Goal: Information Seeking & Learning: Learn about a topic

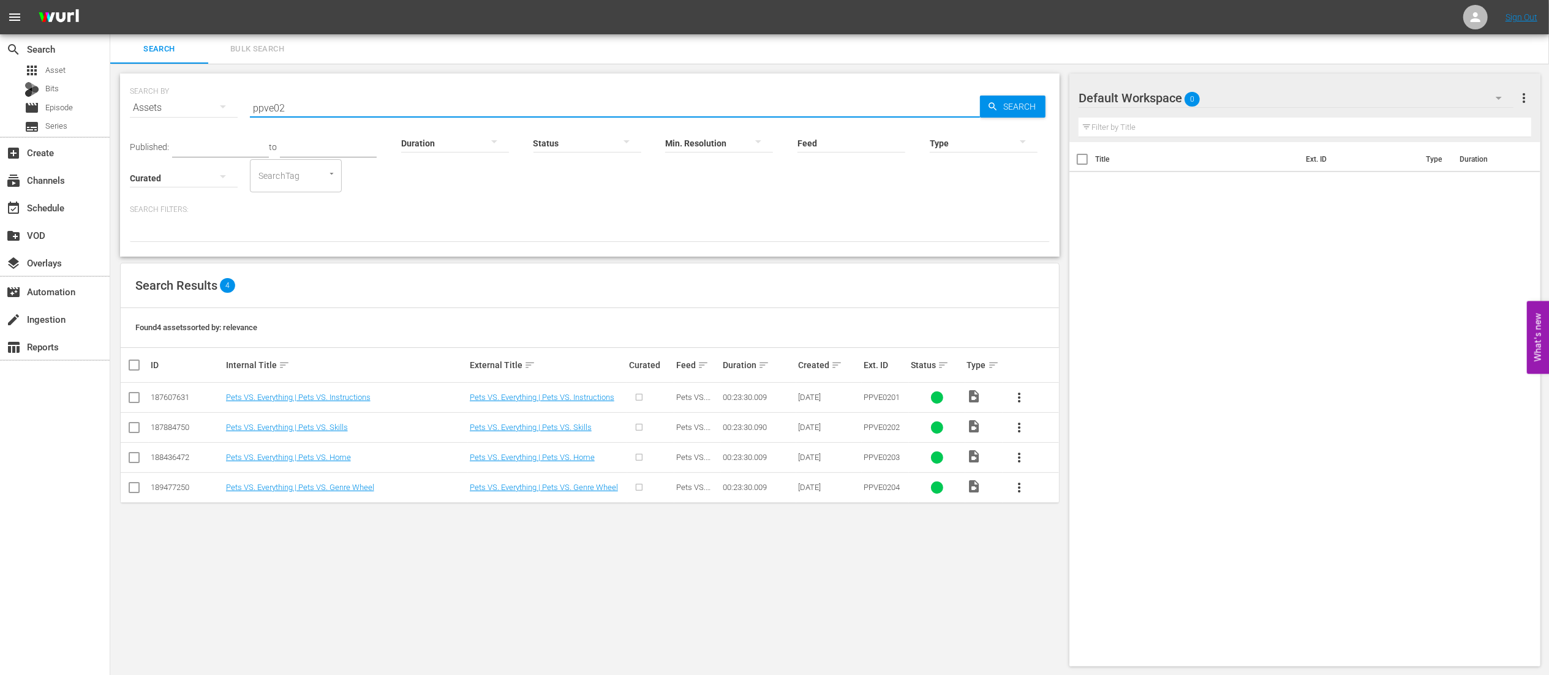
click at [559, 104] on input "ppve02" at bounding box center [615, 107] width 730 height 29
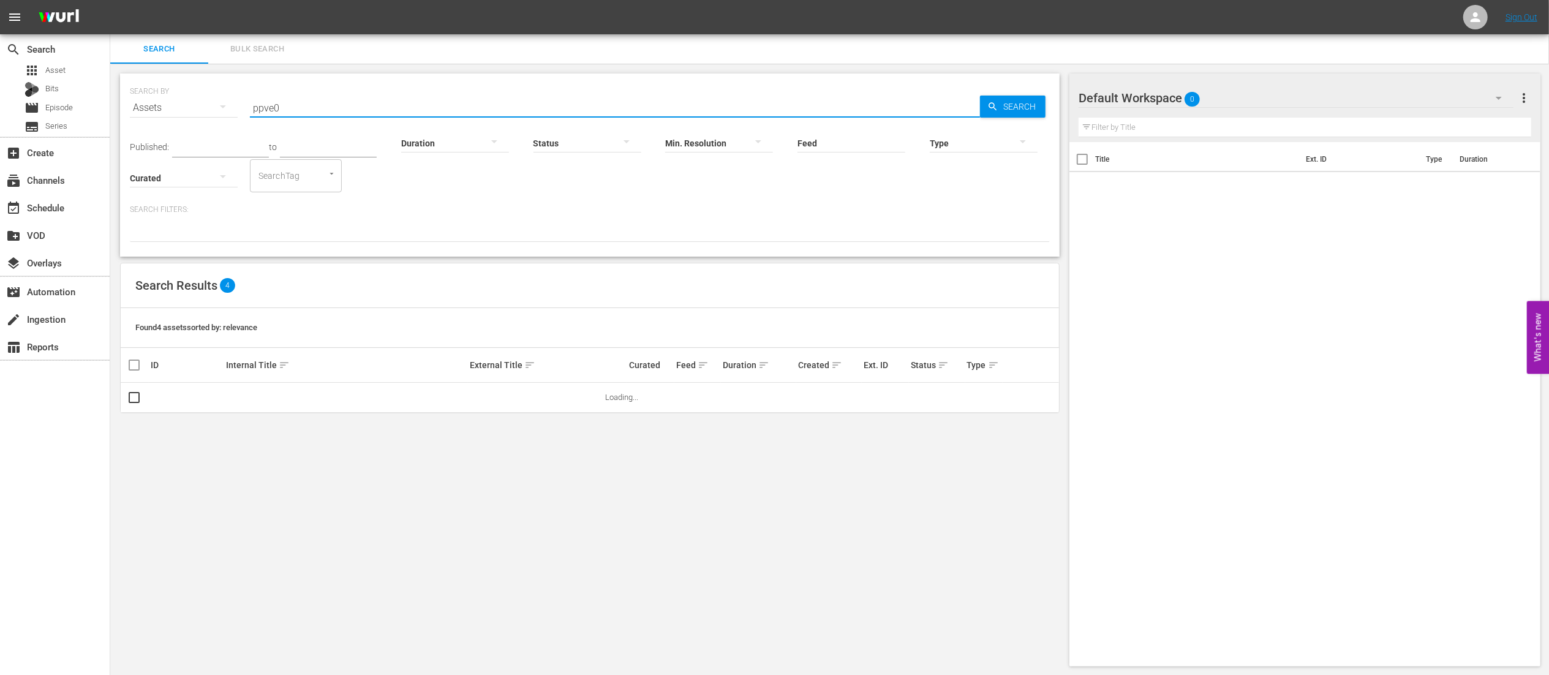
type input "ppve02"
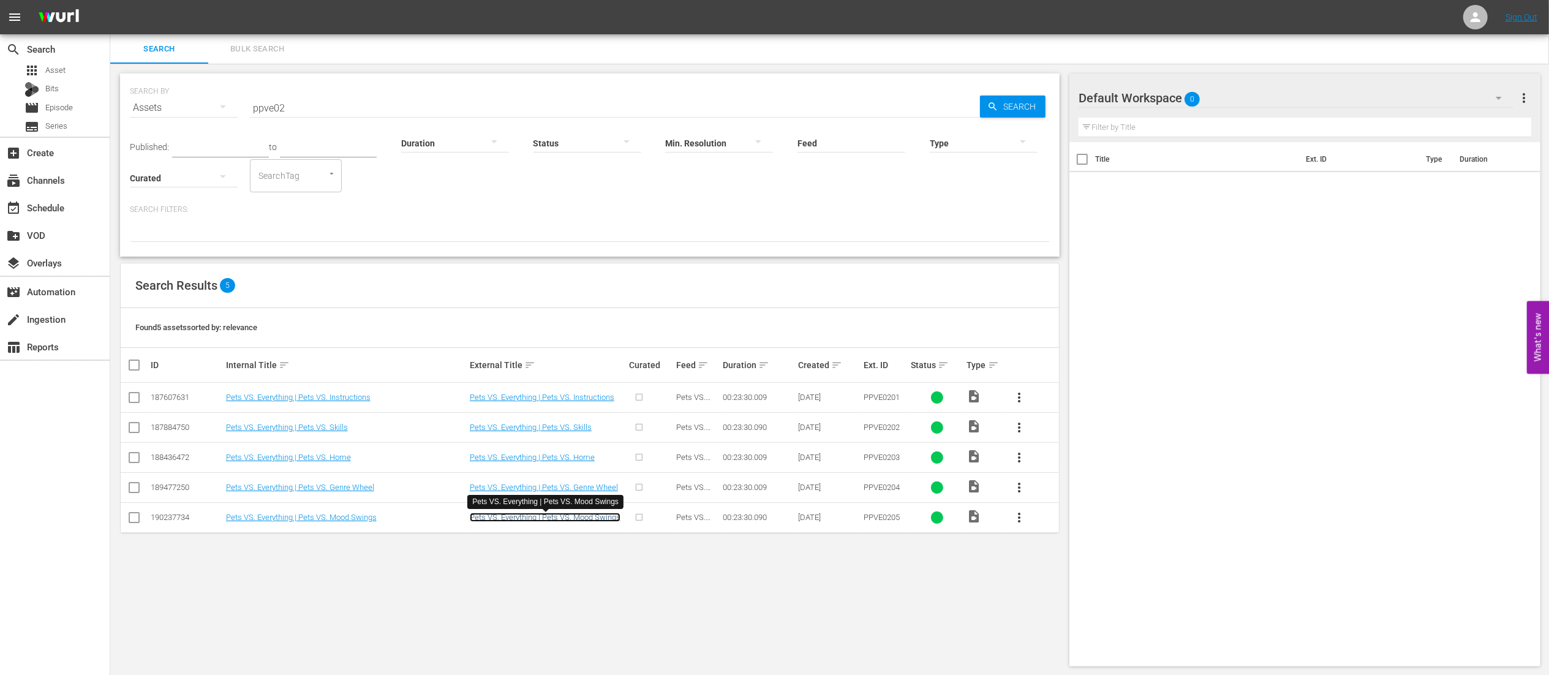
click at [588, 517] on link "Pets VS. Everything | Pets VS. Mood Swings" at bounding box center [545, 517] width 151 height 9
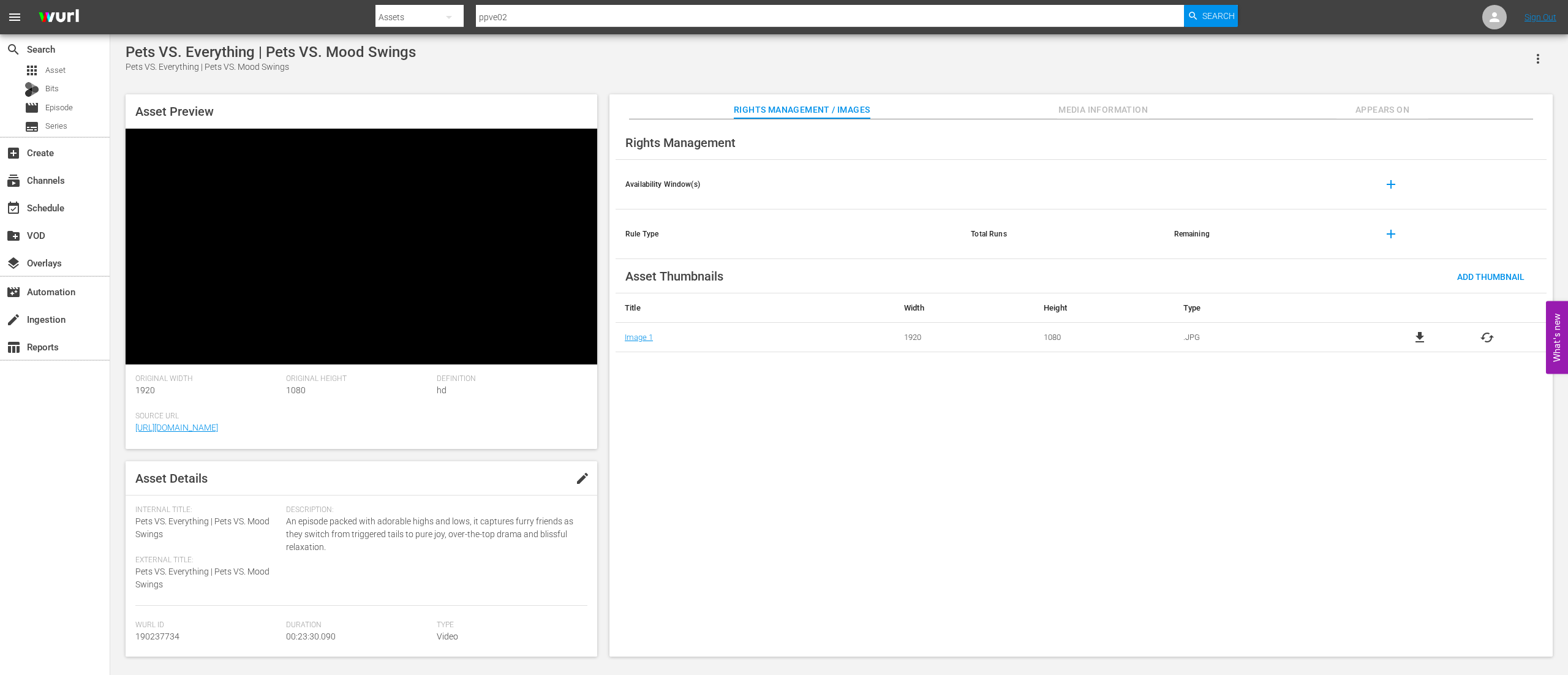
click at [1100, 109] on span "Media Information" at bounding box center [1103, 109] width 92 height 15
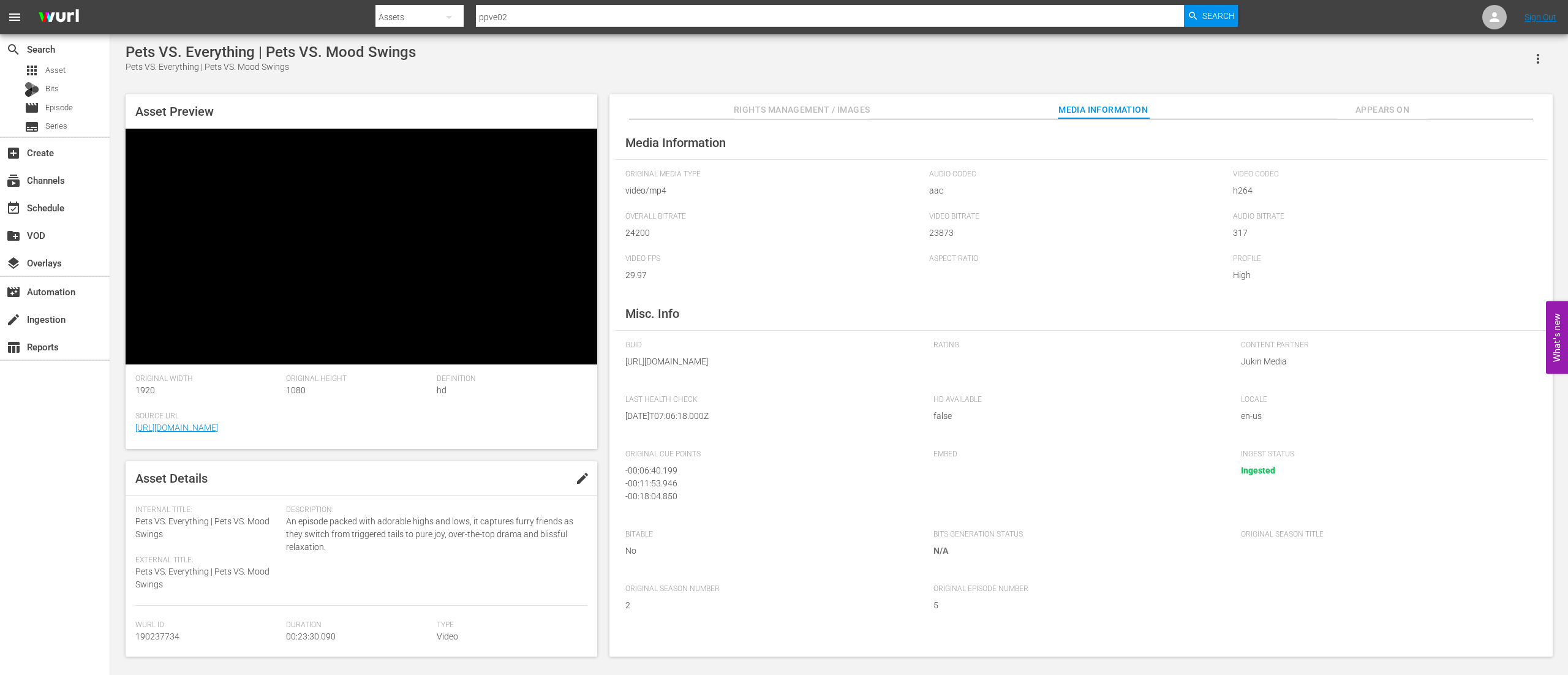
scroll to position [85, 0]
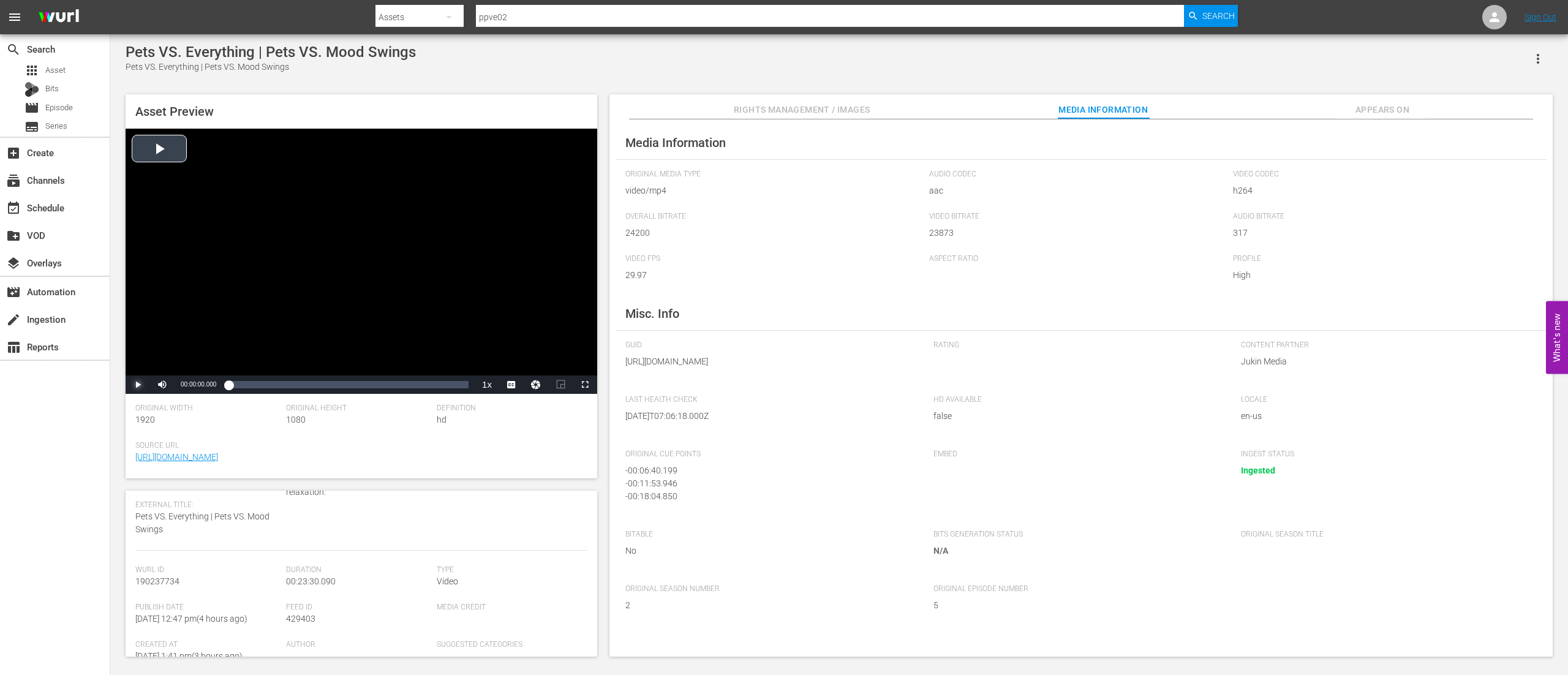
click at [138, 385] on span "Video Player" at bounding box center [138, 385] width 0 height 0
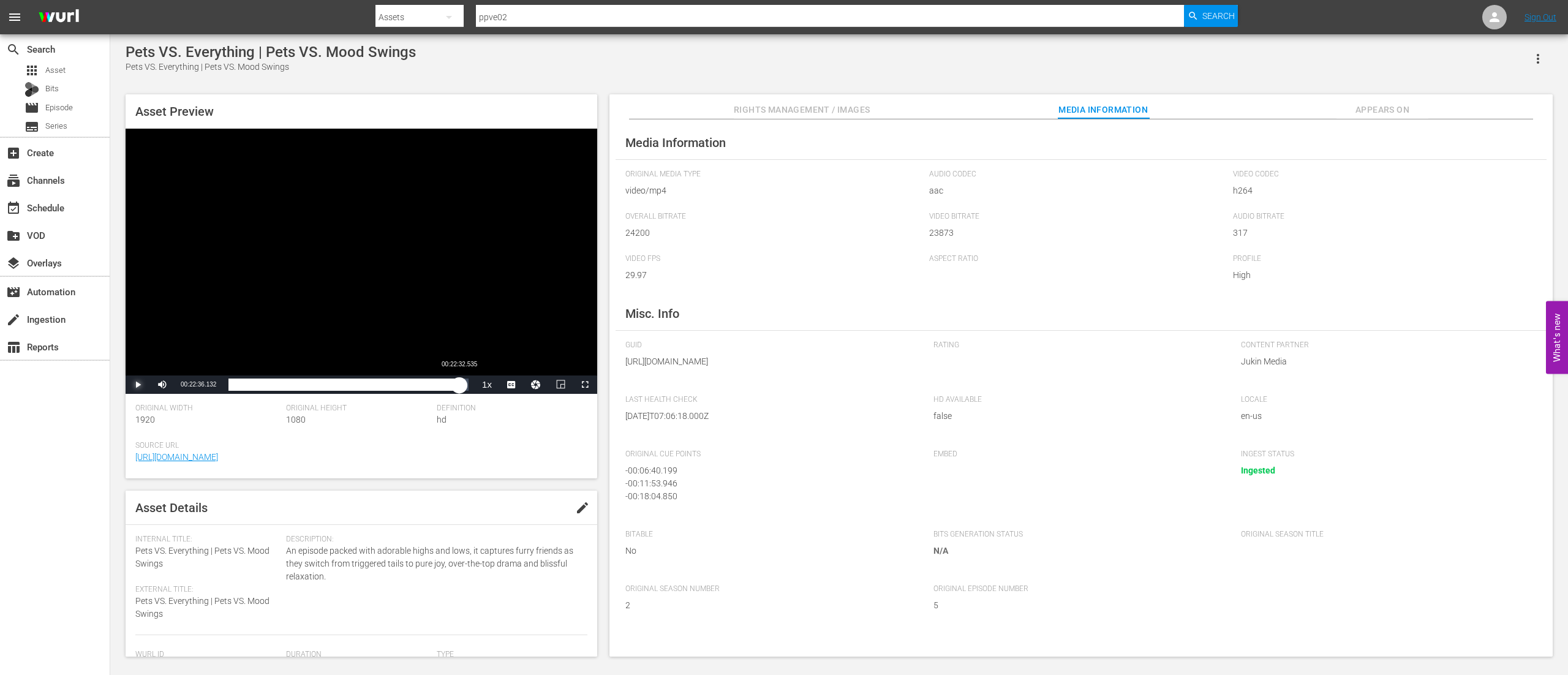
click at [459, 386] on div "Loaded : 5.94% 00:22:32.535 00:00:27.674" at bounding box center [348, 384] width 240 height 12
click at [525, 15] on input "ppve02" at bounding box center [830, 16] width 708 height 29
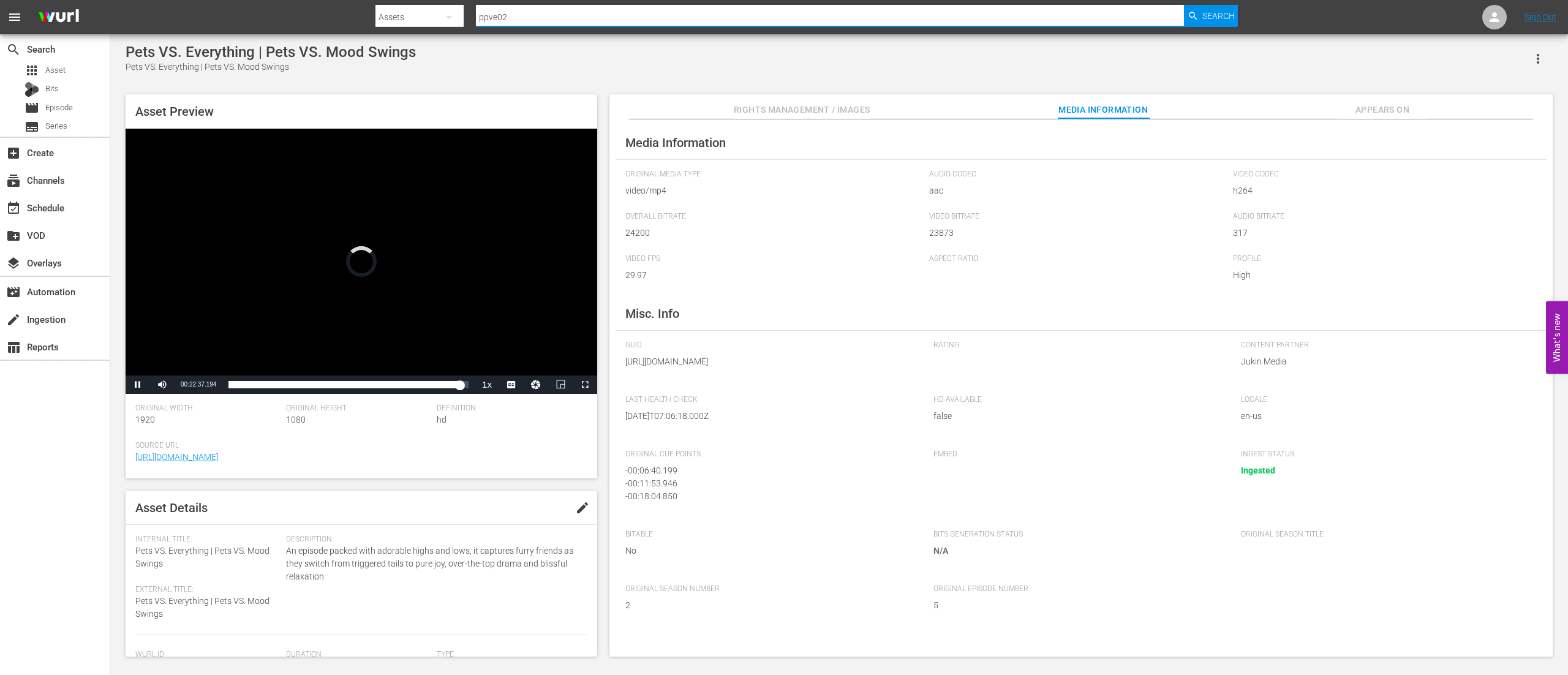
click at [527, 17] on input "ppve02" at bounding box center [830, 16] width 708 height 29
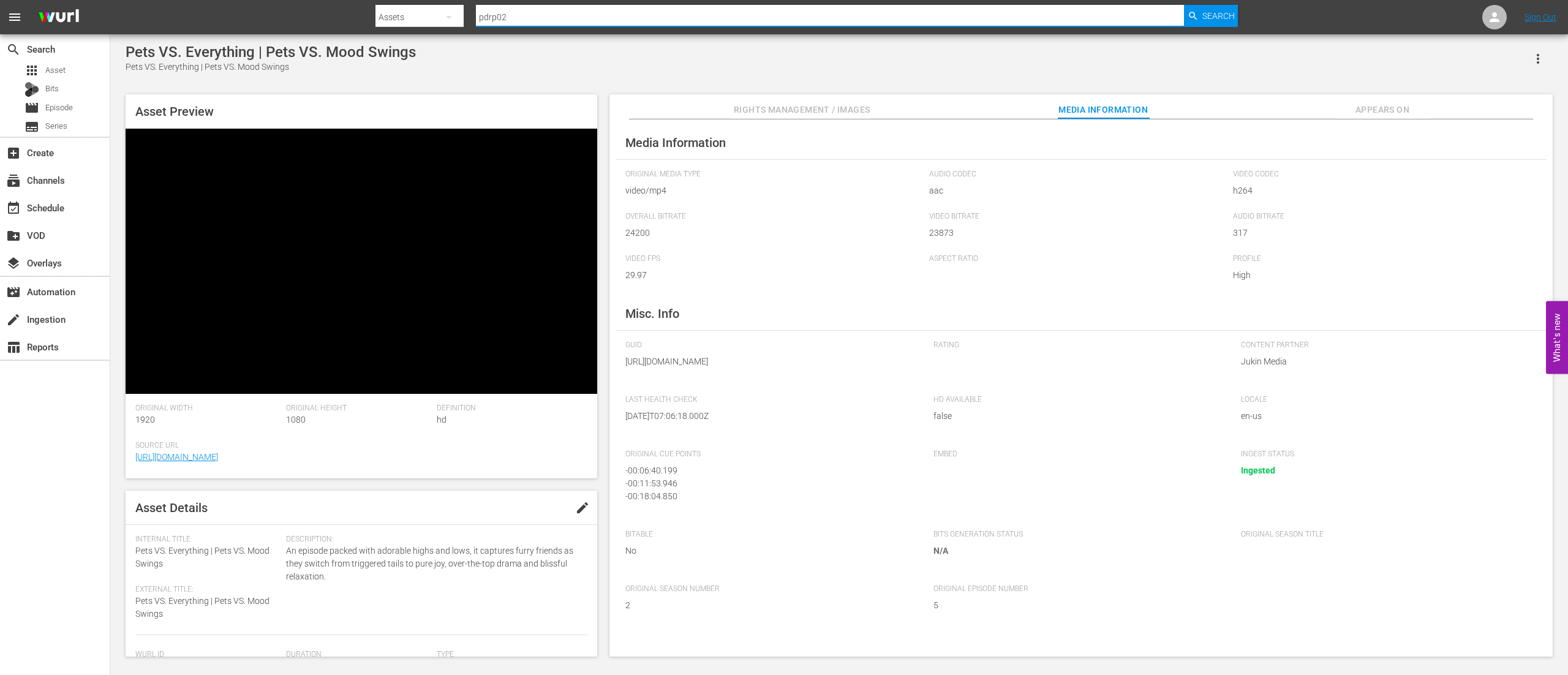
type input "pdrp021"
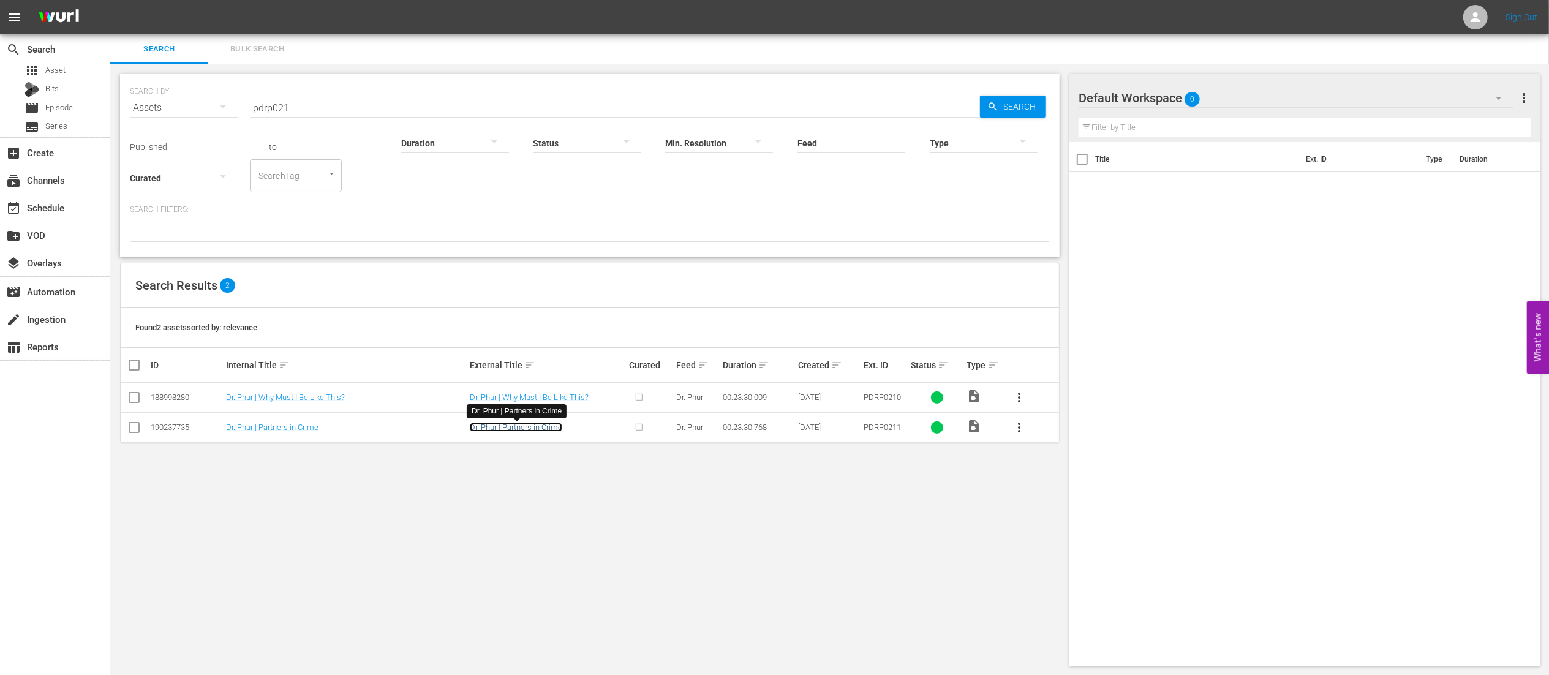
click at [537, 430] on link "Dr. Phur | Partners in Crime" at bounding box center [516, 427] width 92 height 9
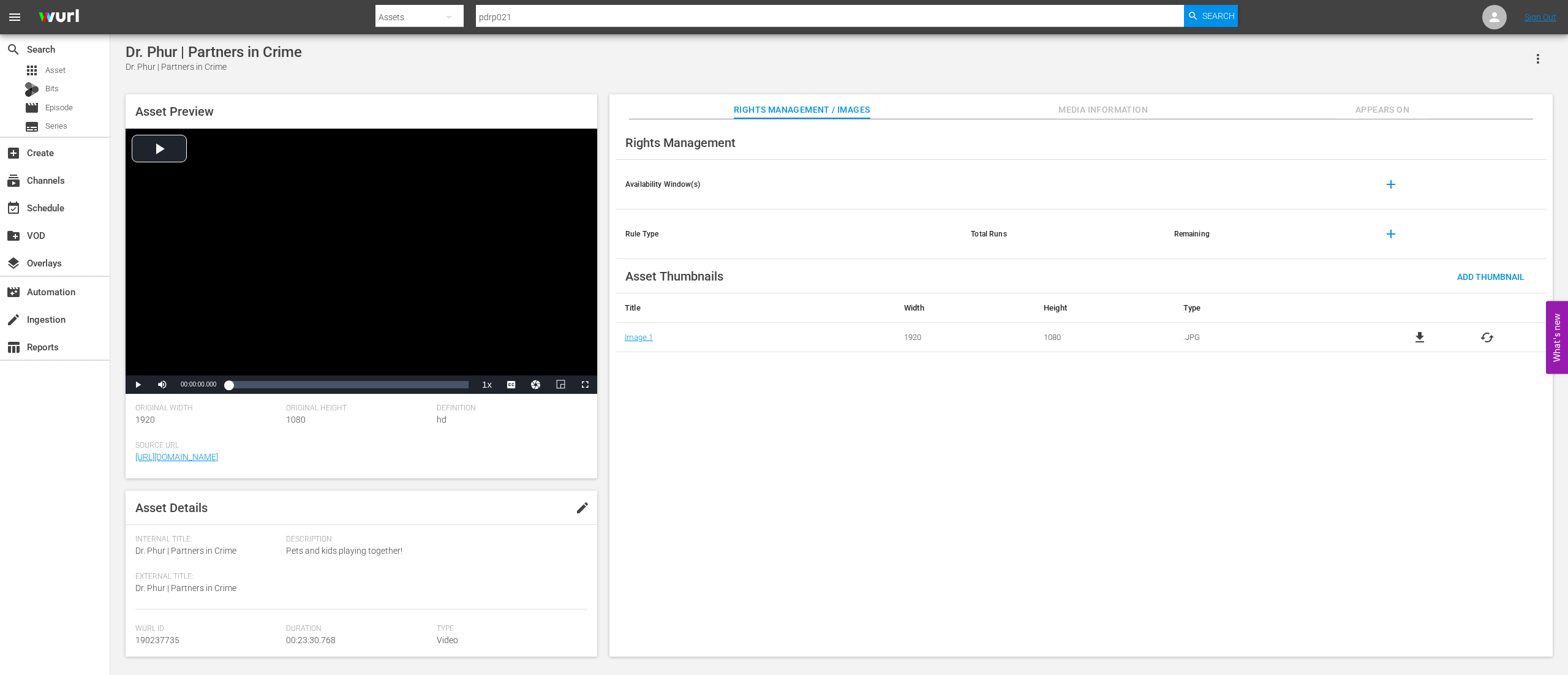
click at [1069, 107] on span "Media Information" at bounding box center [1103, 109] width 92 height 15
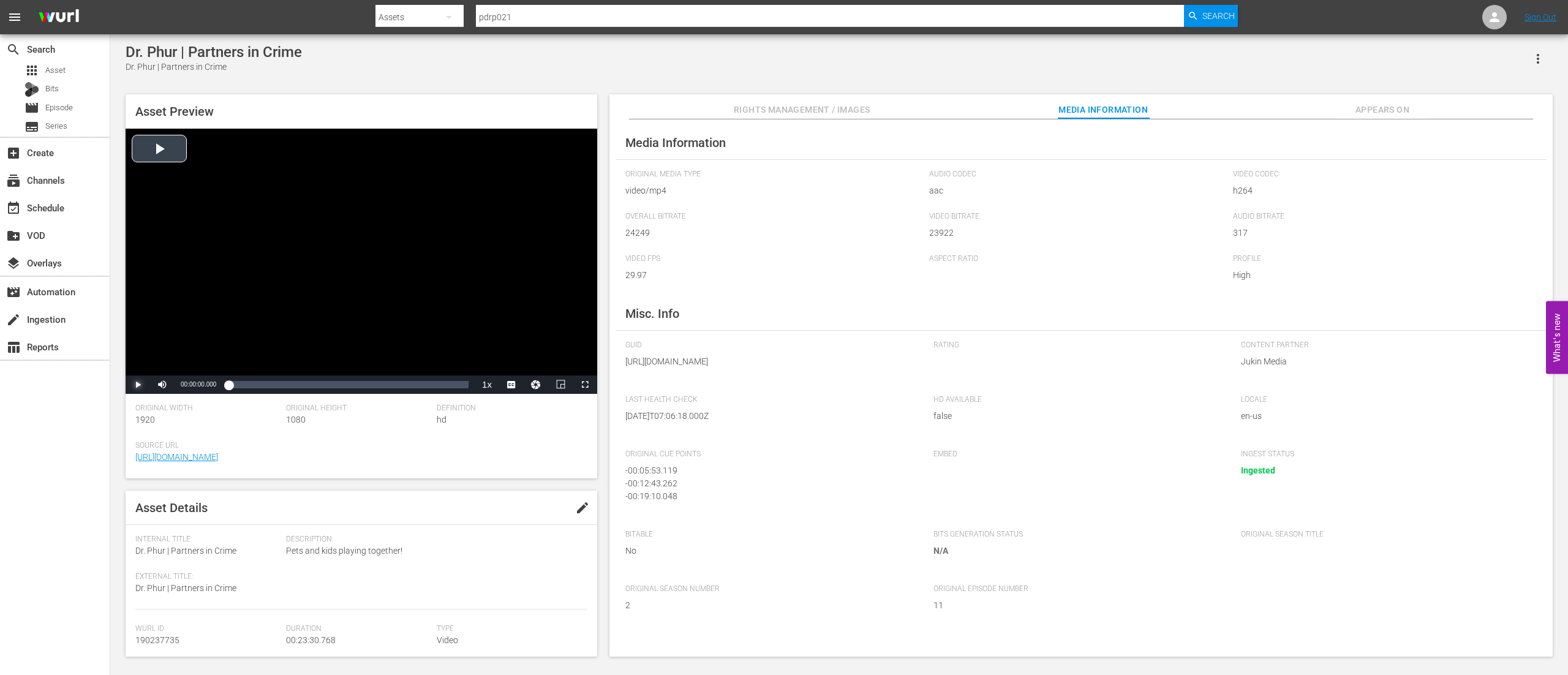
click at [138, 385] on span "Video Player" at bounding box center [138, 385] width 0 height 0
click at [459, 386] on div "Loaded : 7.66% 00:22:33.185 00:00:47.125" at bounding box center [348, 384] width 240 height 12
click at [508, 16] on input "pdrp021" at bounding box center [830, 16] width 708 height 29
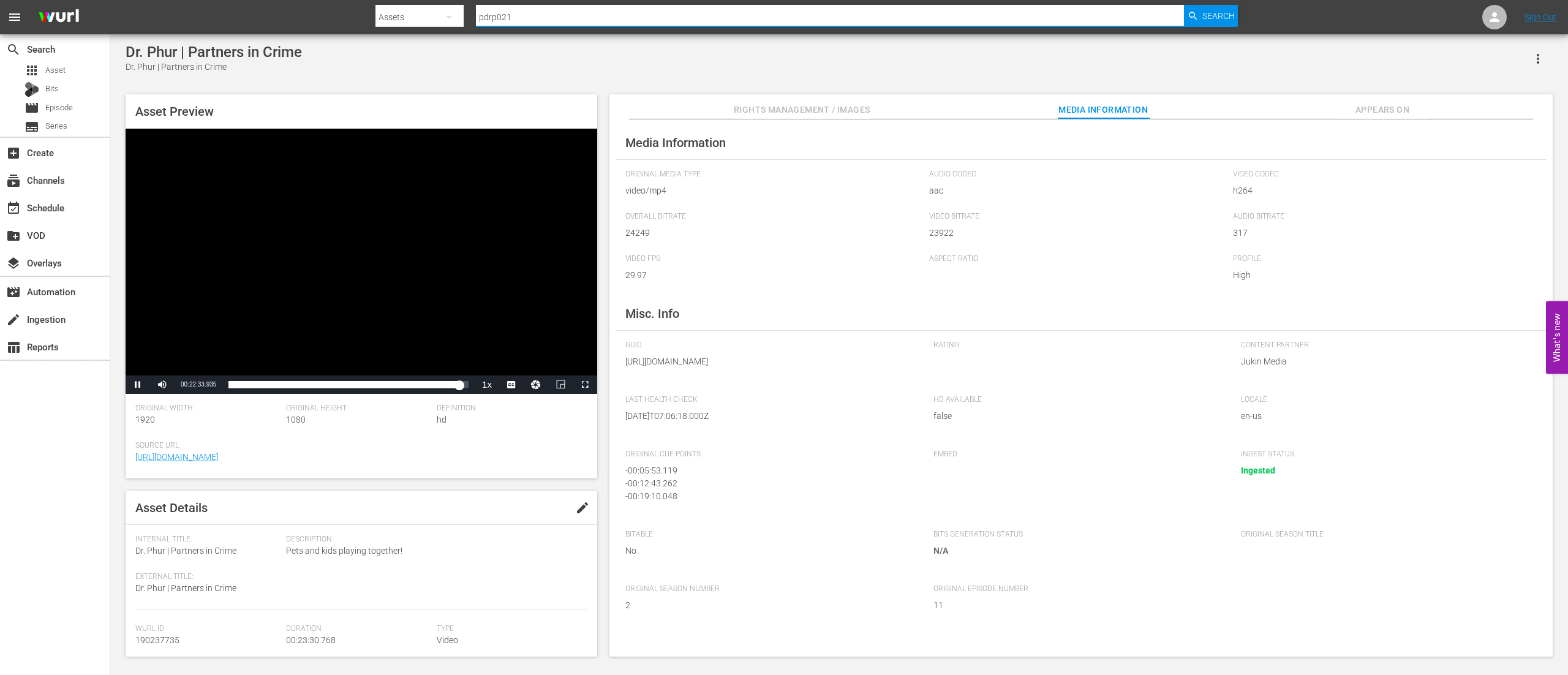
click at [508, 16] on input "pdrp021" at bounding box center [830, 16] width 708 height 29
type input "t"
type input "ptab"
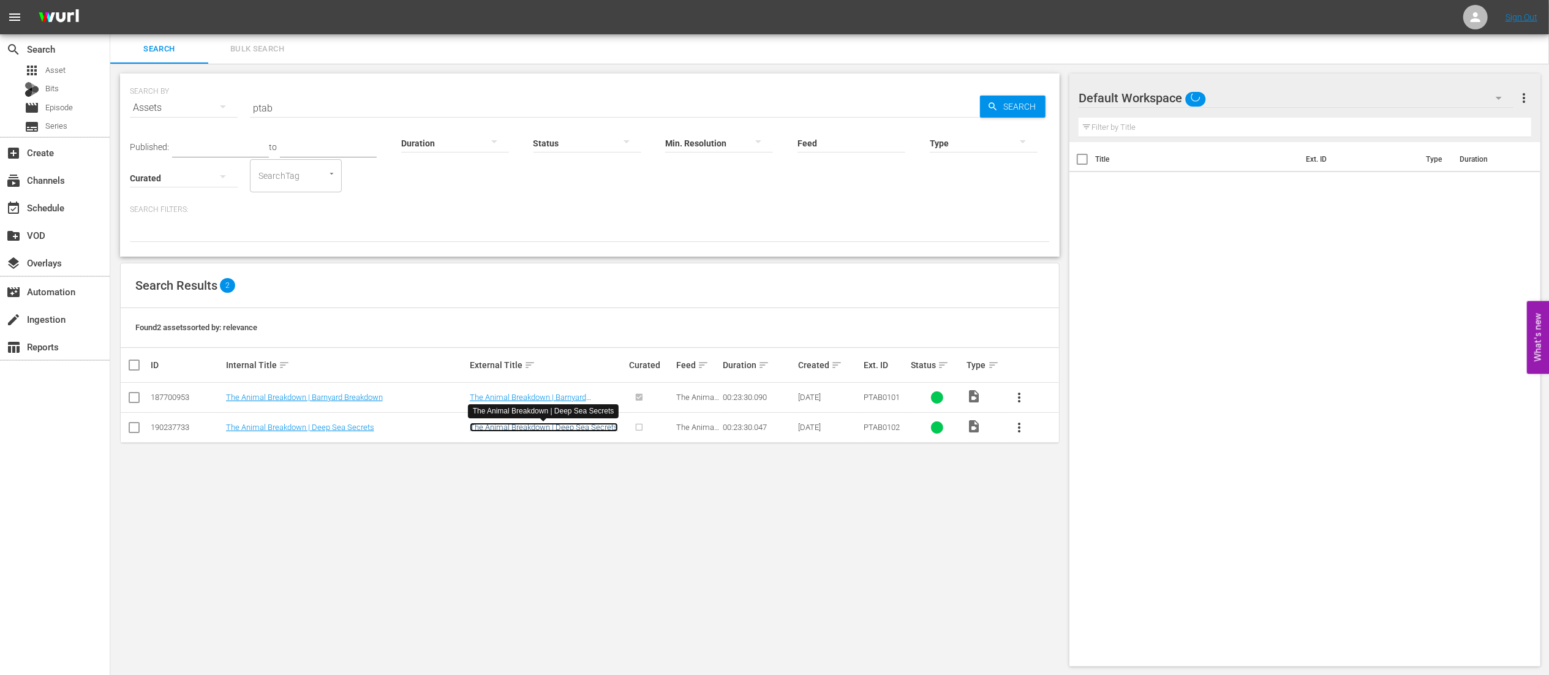
click at [512, 431] on link "The Animal Breakdown | Deep Sea Secrets" at bounding box center [544, 427] width 148 height 9
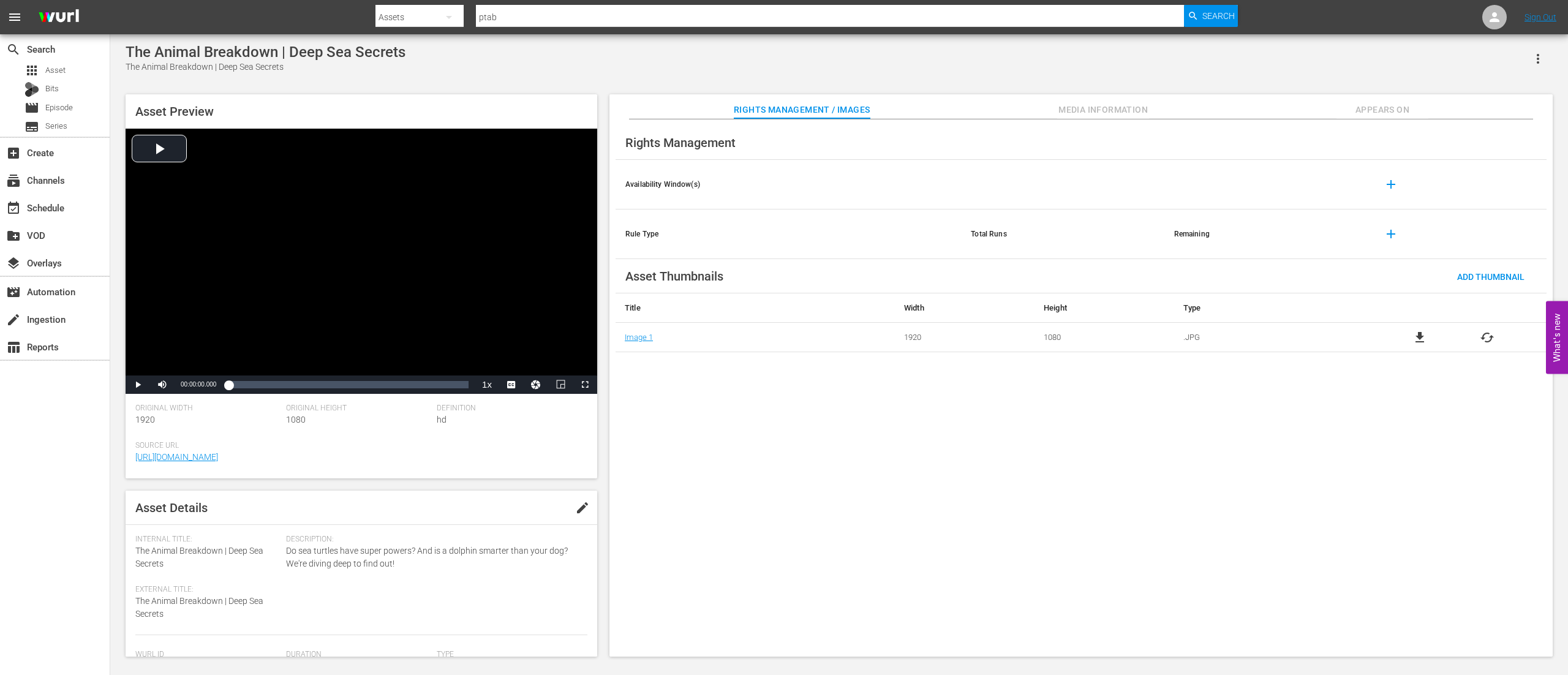
click at [1076, 115] on span "Media Information" at bounding box center [1103, 109] width 92 height 15
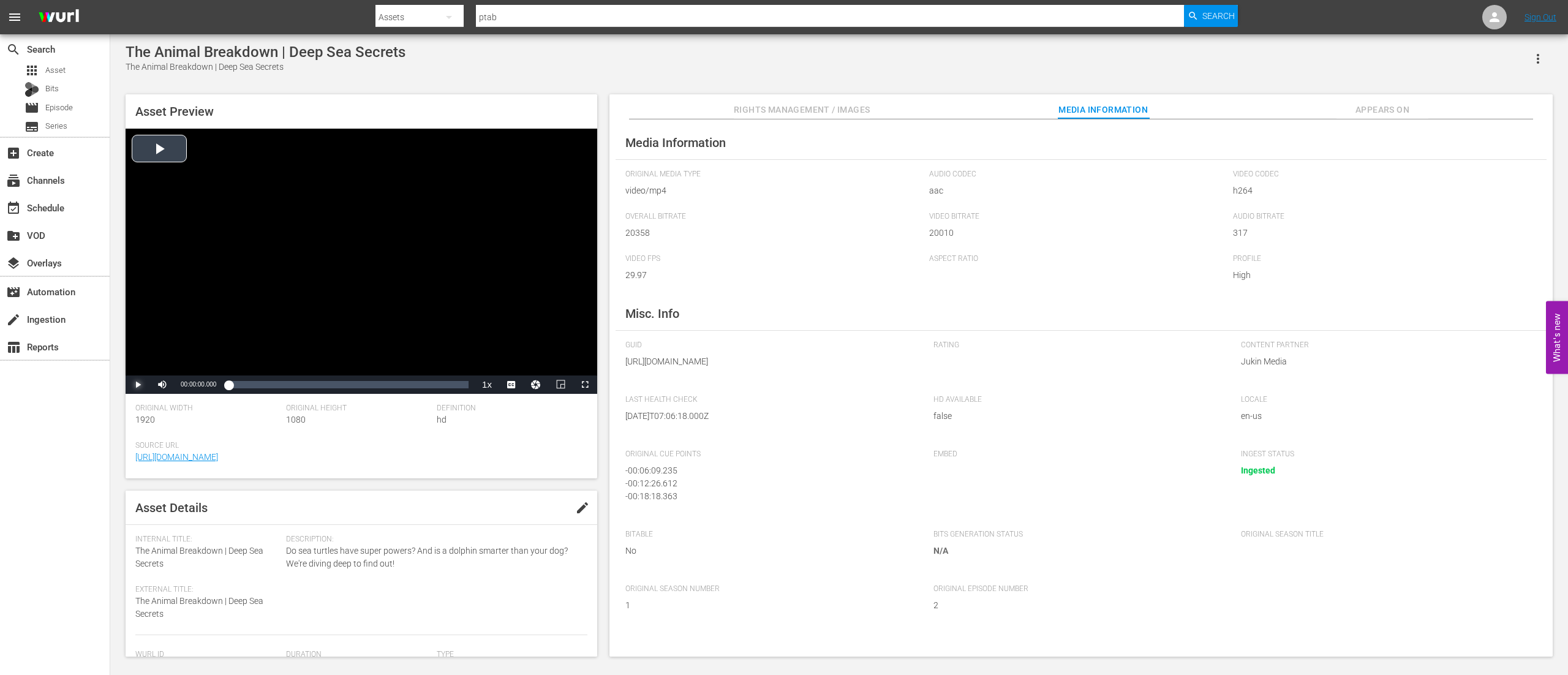
click at [138, 385] on span "Video Player" at bounding box center [138, 385] width 0 height 0
click at [231, 385] on div "00:00:15.366" at bounding box center [229, 384] width 2 height 12
click at [451, 382] on div "Loaded : 7.66% 00:21:52.926 00:00:48.438" at bounding box center [348, 384] width 240 height 12
click at [459, 385] on div "00:21:48.236" at bounding box center [343, 384] width 231 height 12
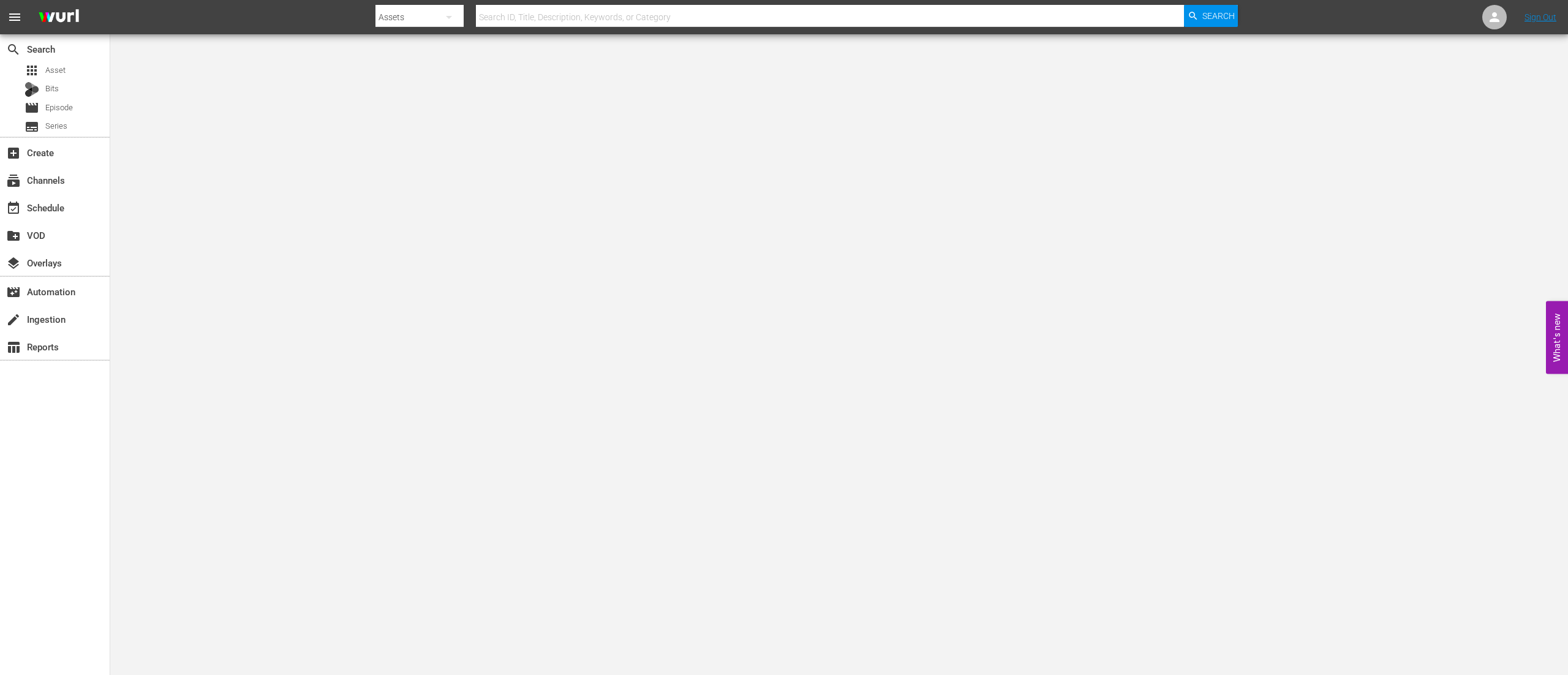
click at [663, 21] on input "text" at bounding box center [830, 16] width 708 height 29
type input "ptab"
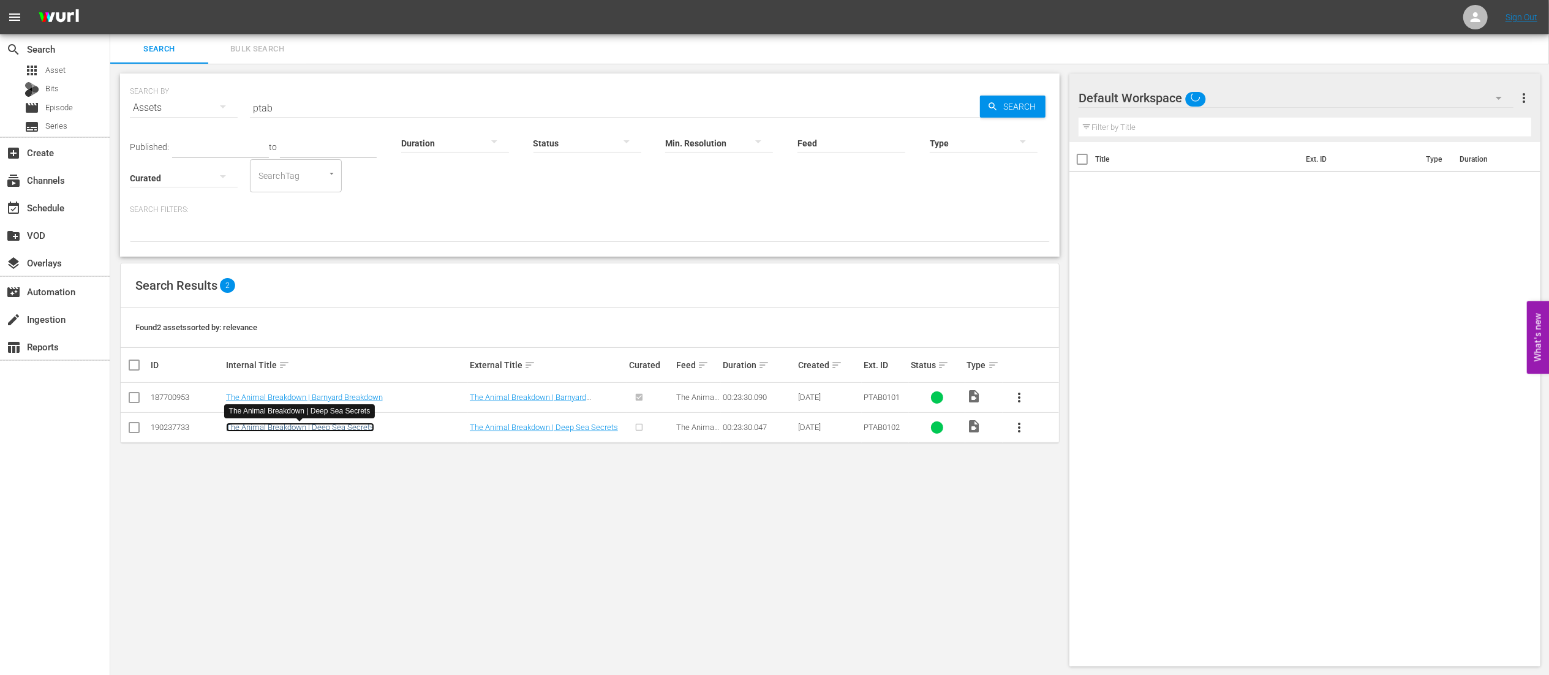
click at [303, 424] on link "The Animal Breakdown | Deep Sea Secrets" at bounding box center [300, 427] width 148 height 9
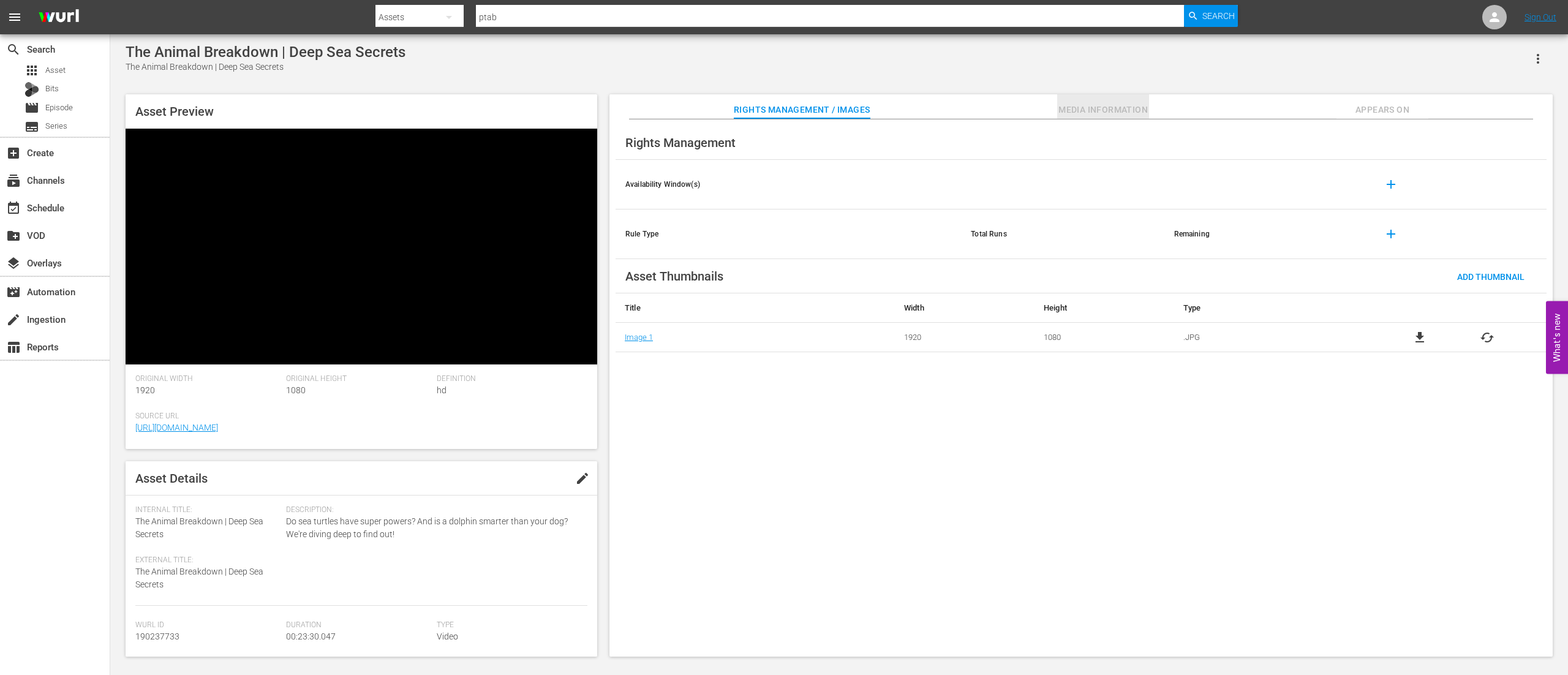
click at [1120, 116] on span "Media Information" at bounding box center [1103, 109] width 92 height 15
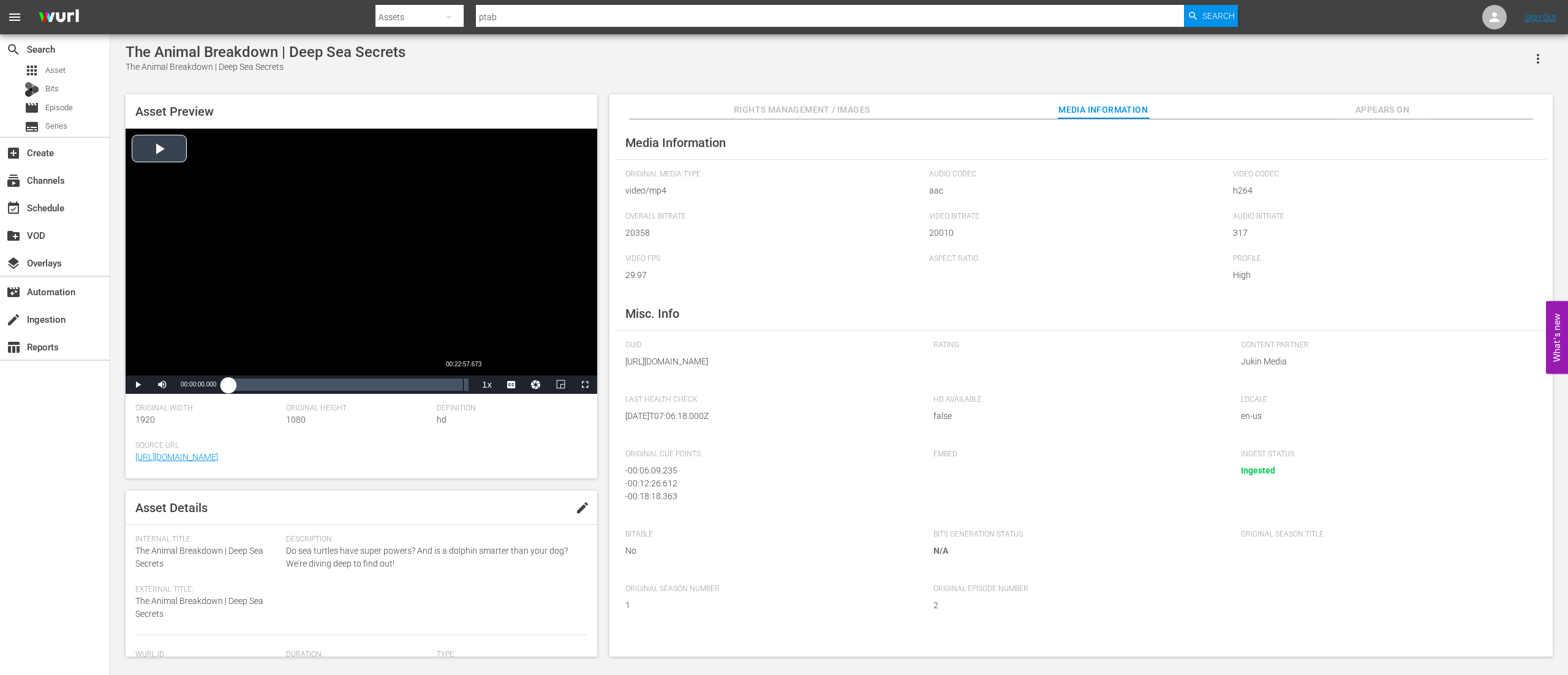
click at [463, 385] on div "Loaded : 0.42% 00:22:57.673 00:00:00.000" at bounding box center [348, 384] width 240 height 12
